Goal: Find specific page/section: Find specific page/section

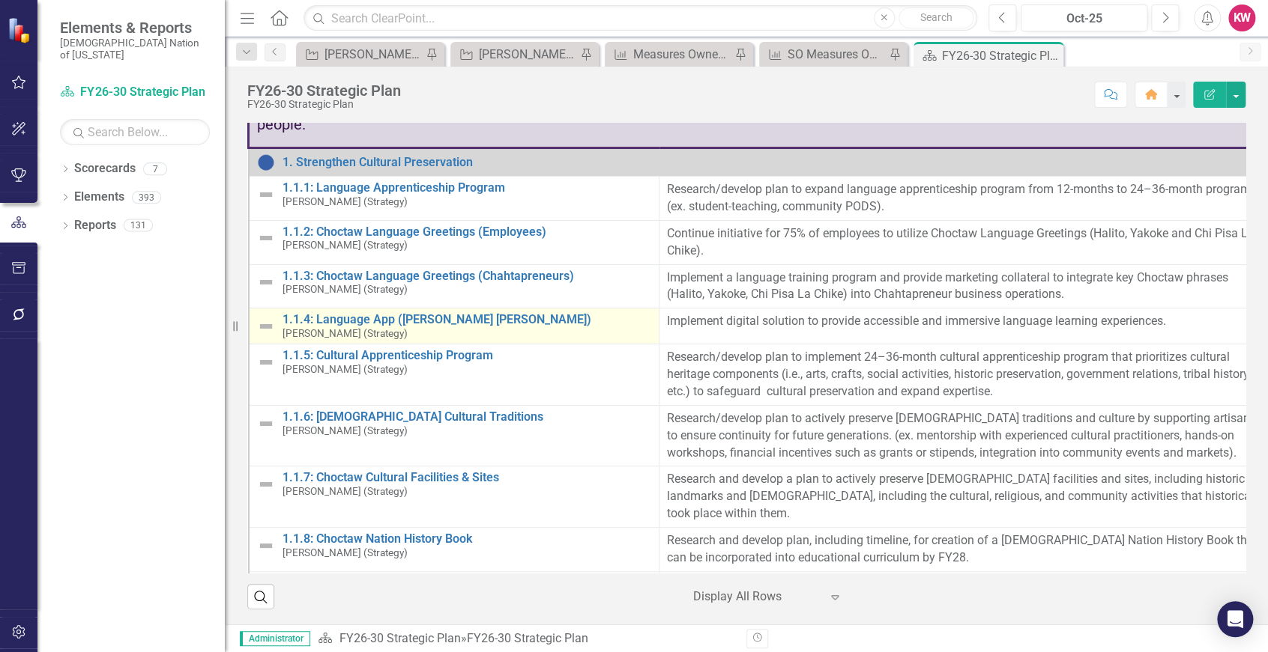
scroll to position [83, 0]
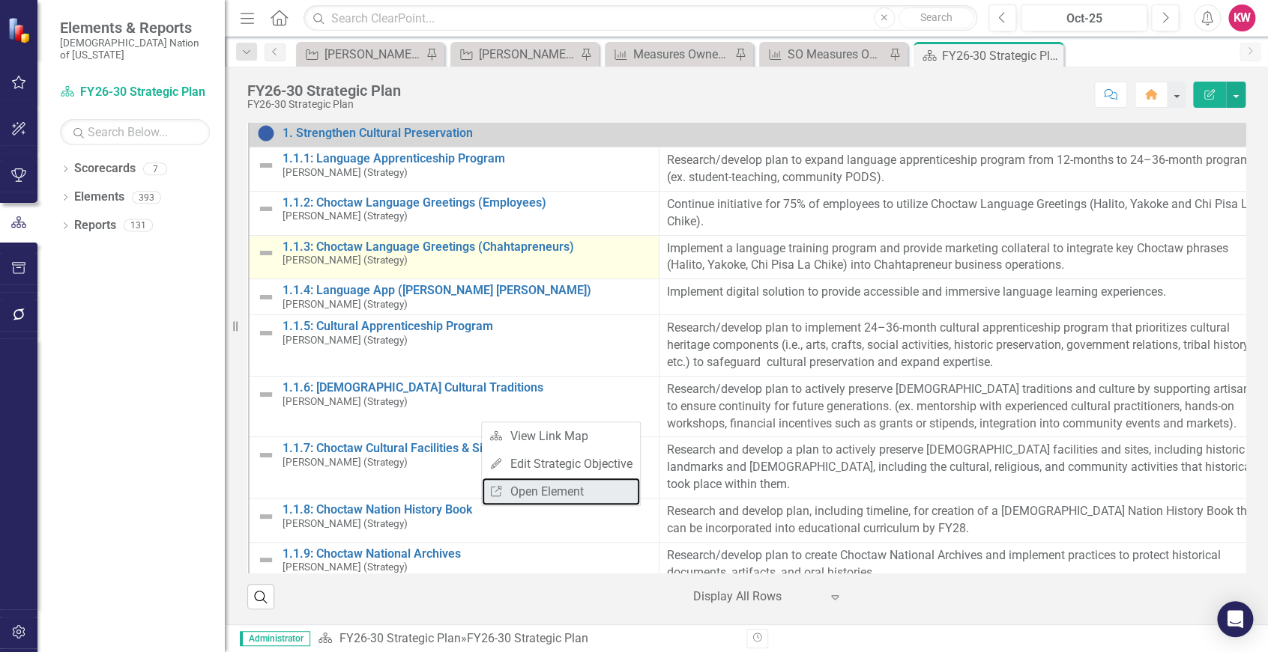
click at [551, 491] on link "Link Open Element" at bounding box center [561, 492] width 158 height 28
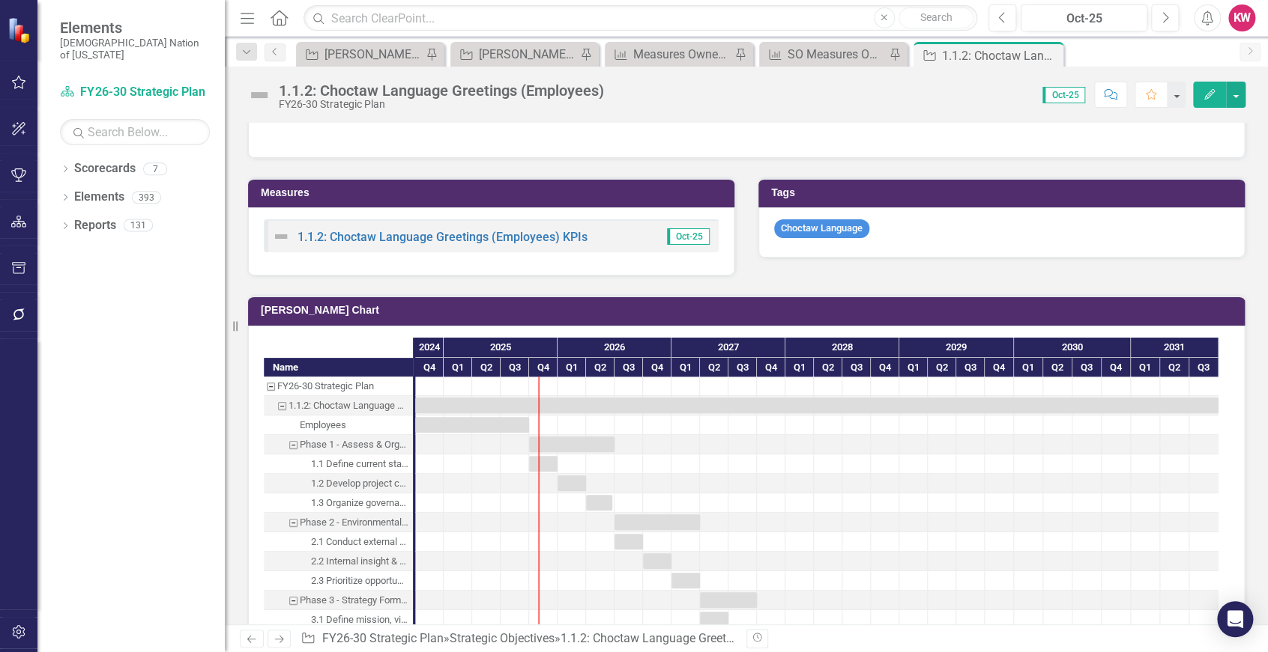
scroll to position [749, 0]
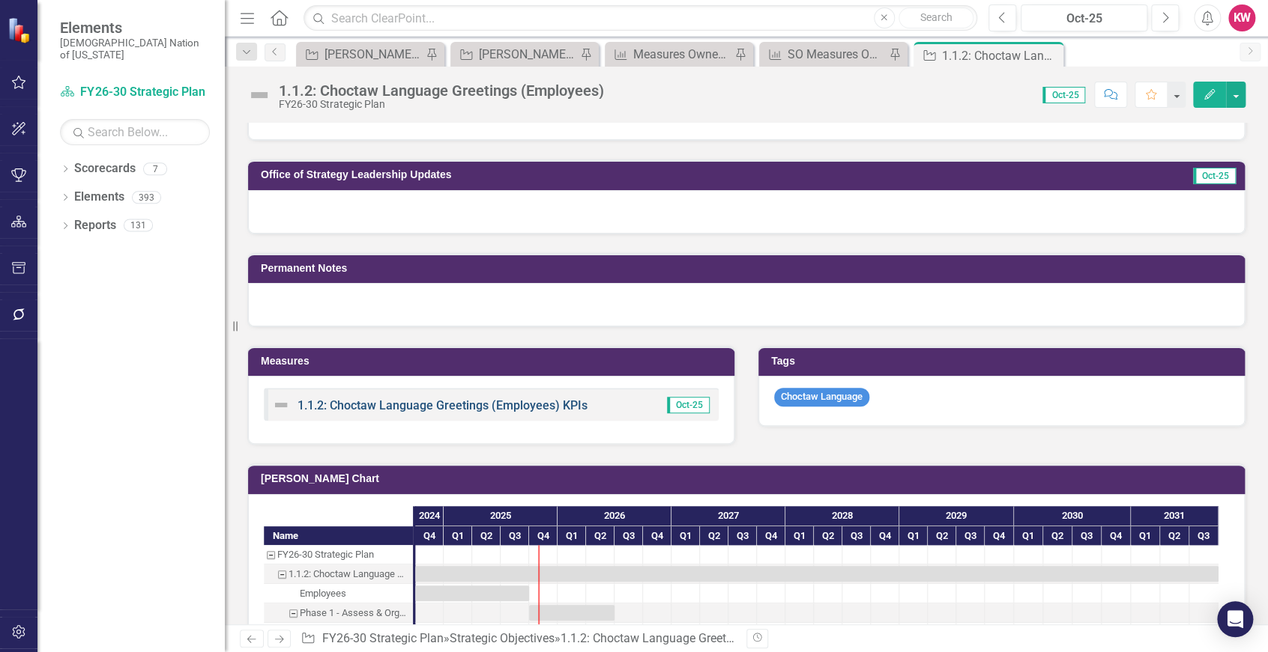
click at [467, 404] on link "1.1.2: Choctaw Language Greetings (Employees) KPIs" at bounding box center [442, 406] width 290 height 14
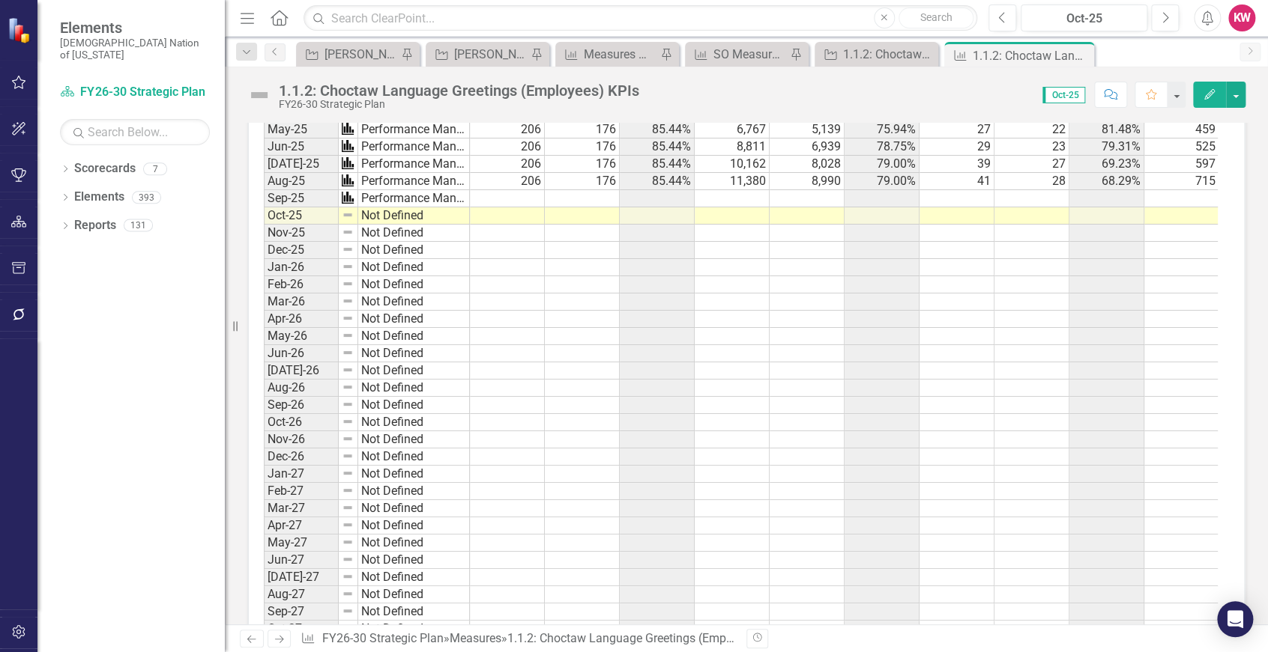
scroll to position [2331, 0]
